Goal: Task Accomplishment & Management: Manage account settings

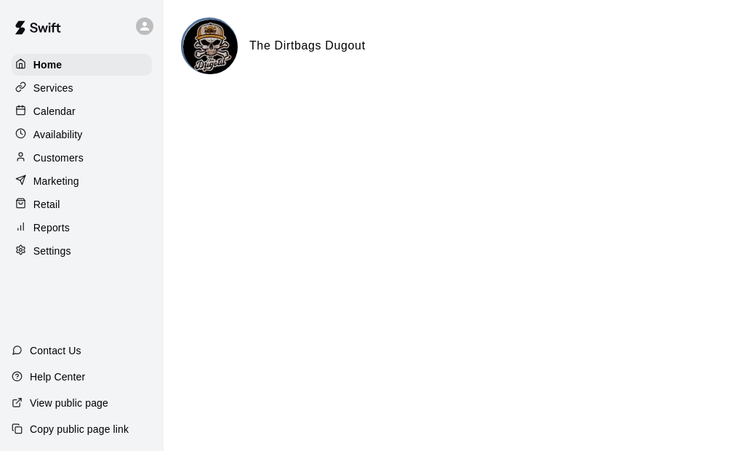
click at [60, 92] on p "Services" at bounding box center [53, 88] width 40 height 15
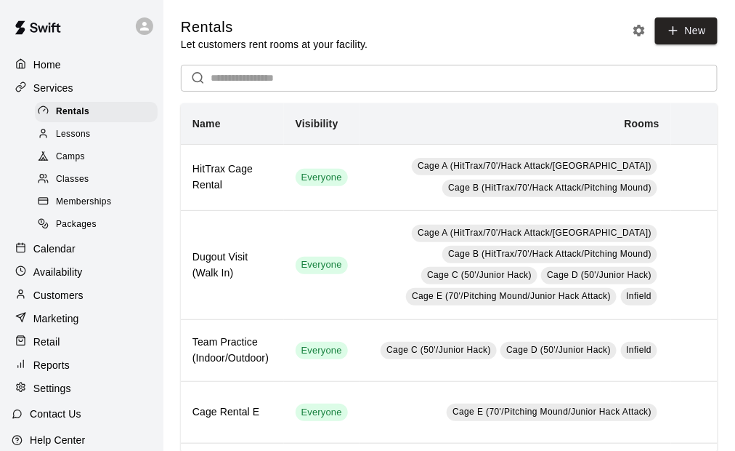
click at [83, 205] on span "Memberships" at bounding box center [83, 202] width 55 height 15
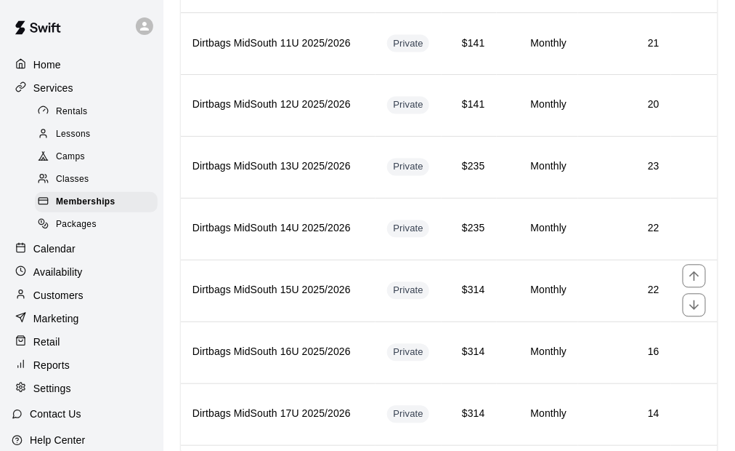
scroll to position [654, 0]
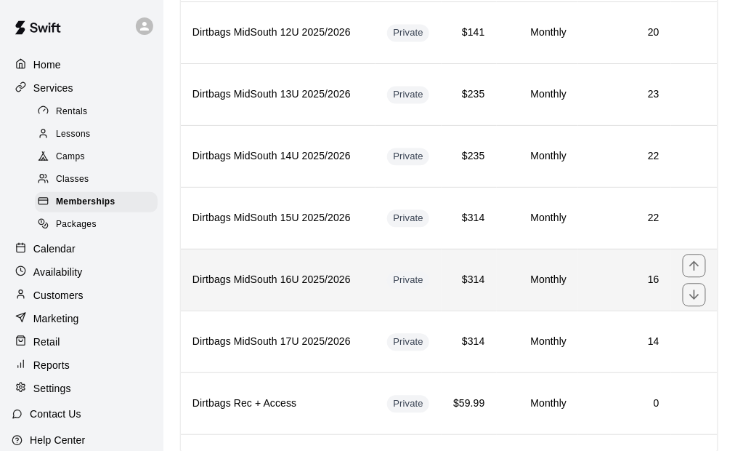
click at [367, 273] on th "Dirtbags MidSouth 16U 2025/2026" at bounding box center [278, 280] width 195 height 62
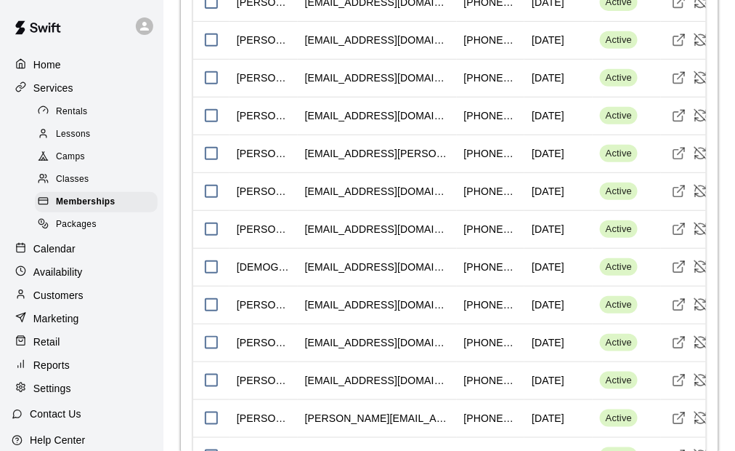
scroll to position [1453, 0]
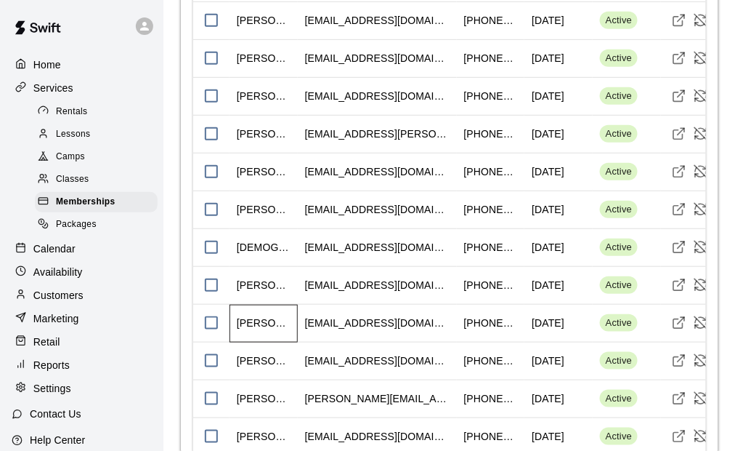
click at [294, 317] on div "[PERSON_NAME]" at bounding box center [264, 323] width 68 height 38
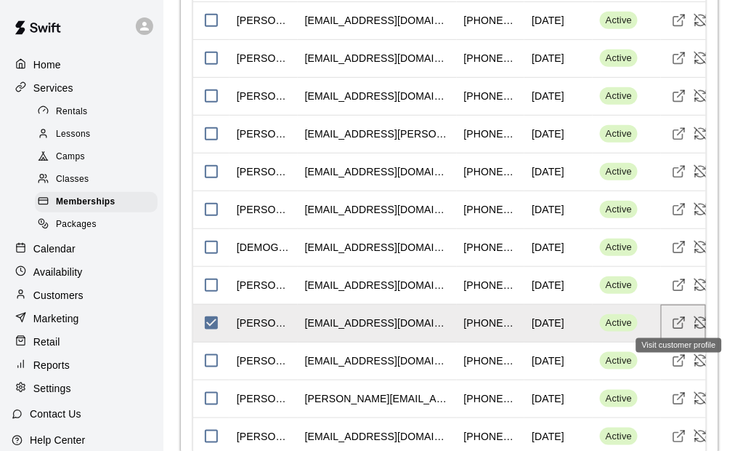
click at [678, 319] on icon "Visit customer profile" at bounding box center [679, 322] width 15 height 15
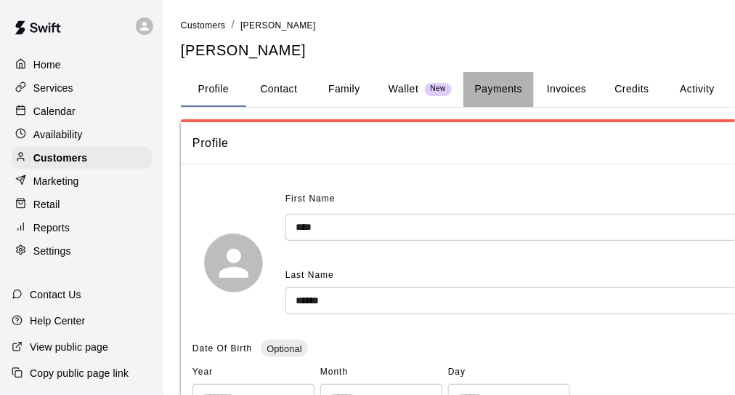
click at [501, 86] on button "Payments" at bounding box center [499, 89] width 70 height 35
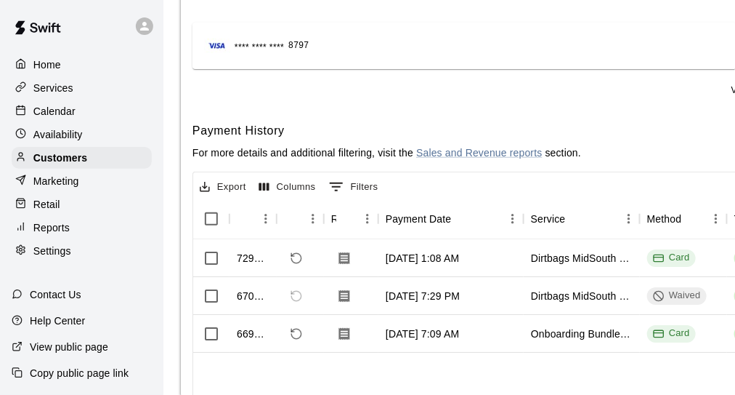
scroll to position [218, 0]
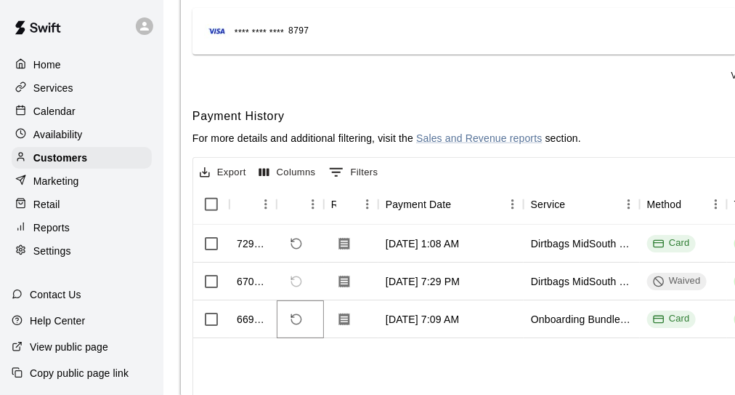
click at [295, 316] on icon "Refund payment" at bounding box center [296, 318] width 13 height 13
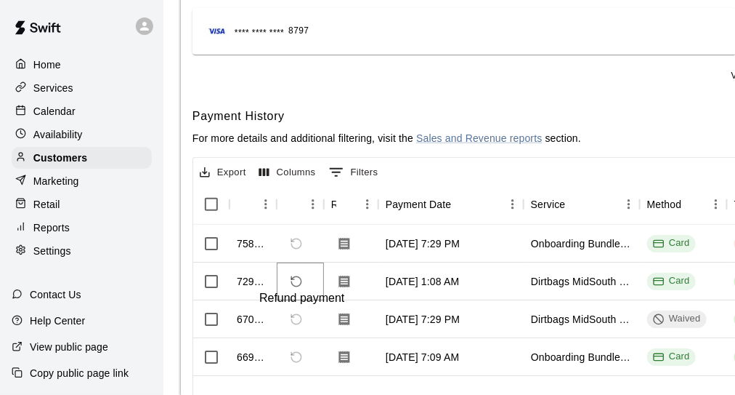
click at [298, 281] on icon "Refund payment" at bounding box center [296, 281] width 13 height 13
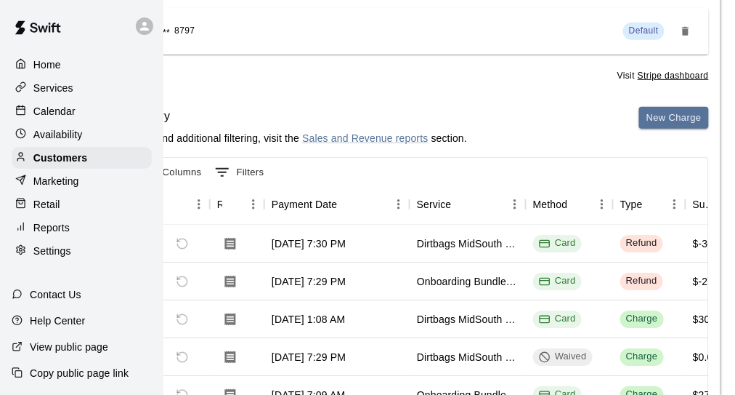
scroll to position [0, 114]
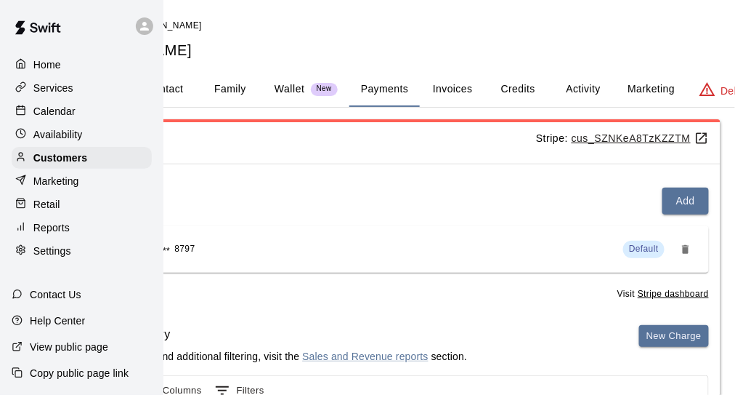
click at [581, 79] on button "Activity" at bounding box center [583, 89] width 65 height 35
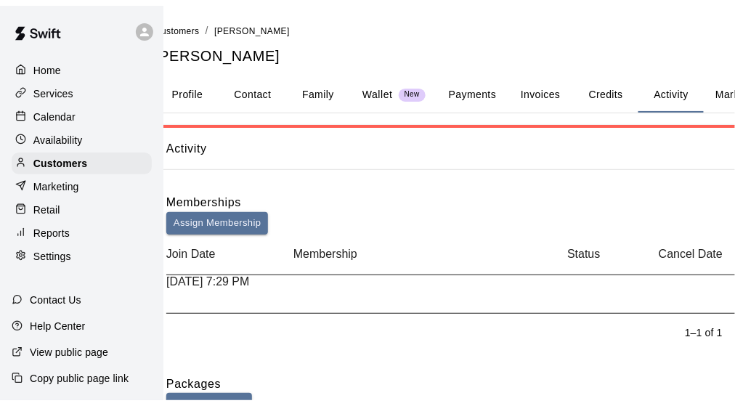
scroll to position [0, 0]
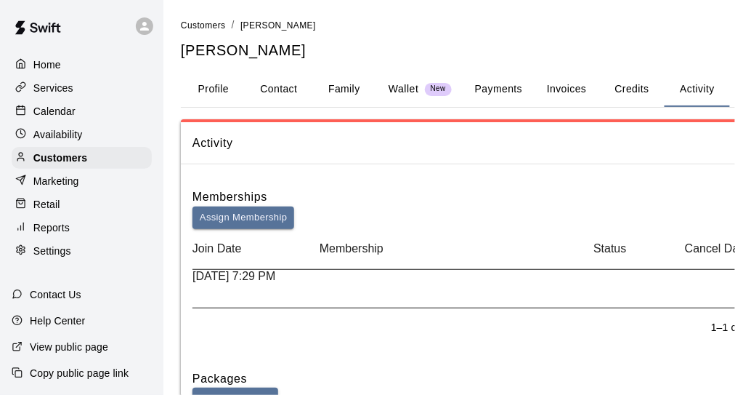
click at [64, 92] on p "Services" at bounding box center [53, 88] width 40 height 15
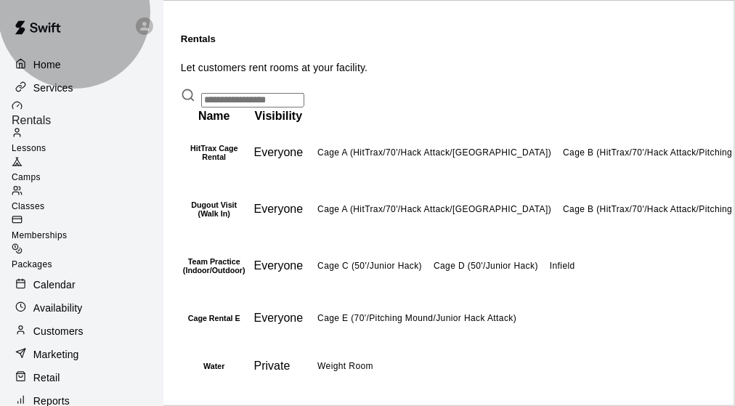
click at [67, 230] on span "Memberships" at bounding box center [39, 235] width 55 height 10
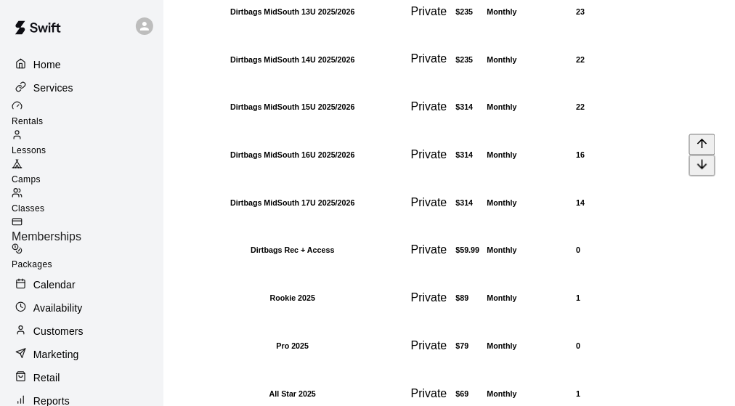
scroll to position [727, 0]
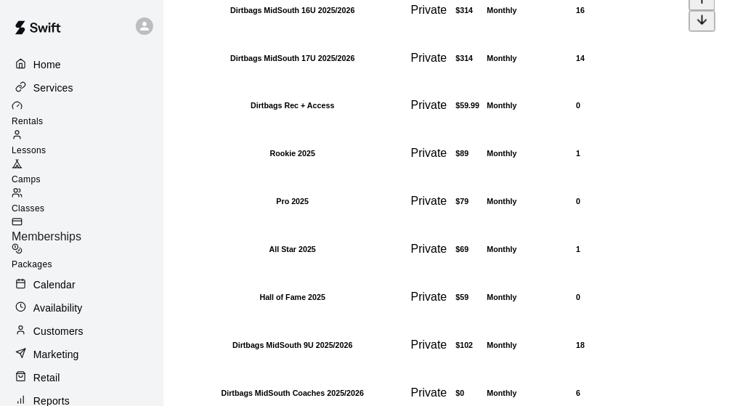
click at [307, 33] on th "Dirtbags MidSouth 16U 2025/2026" at bounding box center [292, 10] width 221 height 47
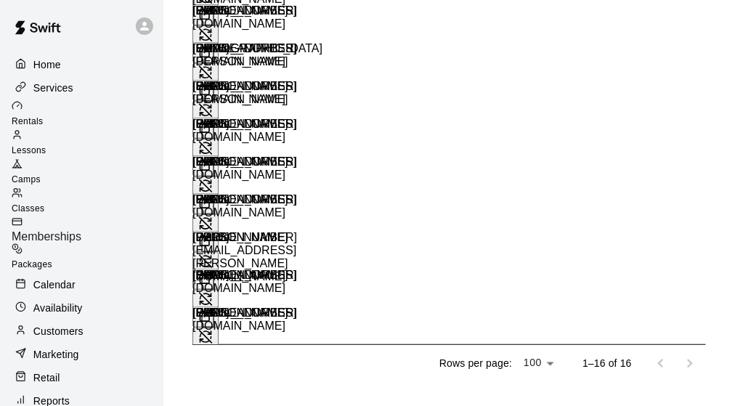
scroll to position [1671, 0]
click at [212, 331] on icon "Cancel Membership" at bounding box center [206, 337] width 12 height 12
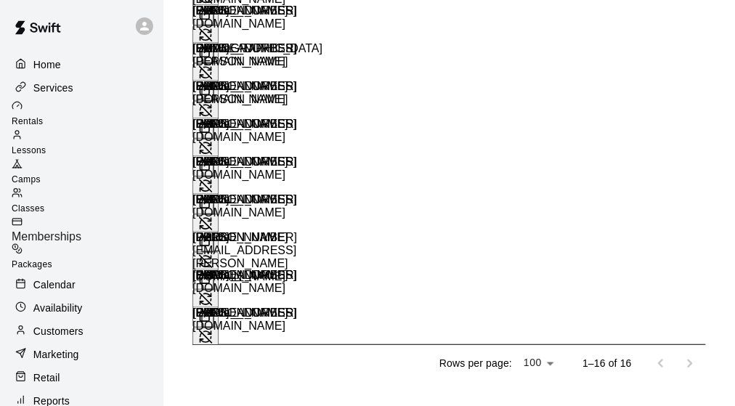
click at [81, 230] on span "Memberships" at bounding box center [47, 236] width 70 height 12
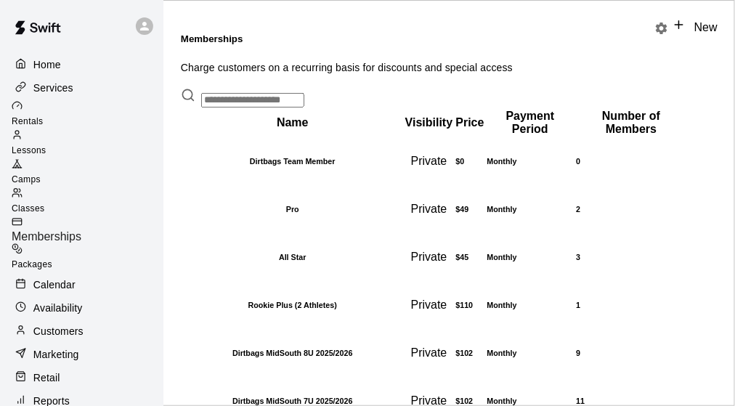
click at [47, 68] on p "Home" at bounding box center [47, 64] width 28 height 15
